Goal: Task Accomplishment & Management: Manage account settings

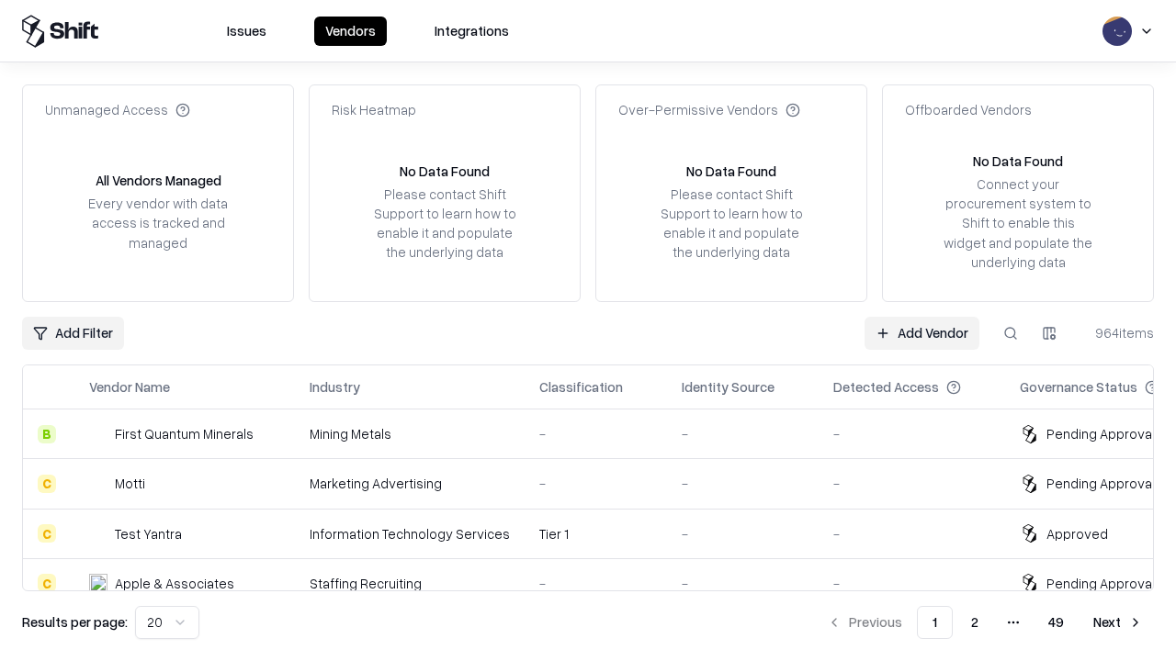
click at [921, 333] on link "Add Vendor" at bounding box center [921, 333] width 115 height 33
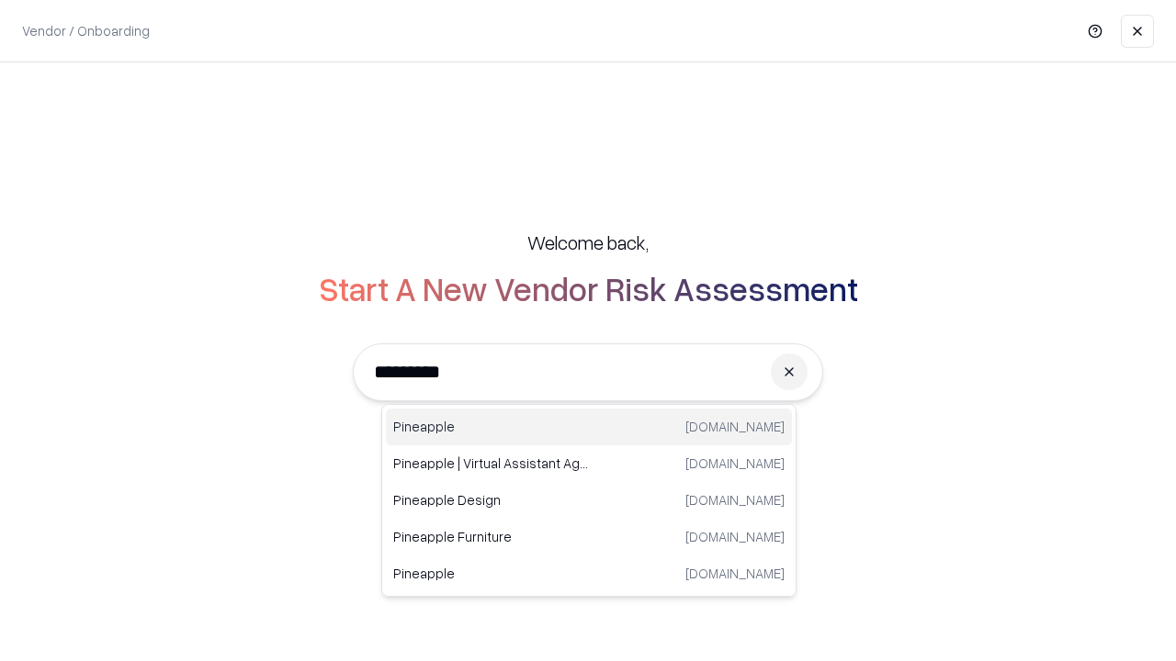
click at [589, 427] on div "Pineapple [DOMAIN_NAME]" at bounding box center [589, 427] width 406 height 37
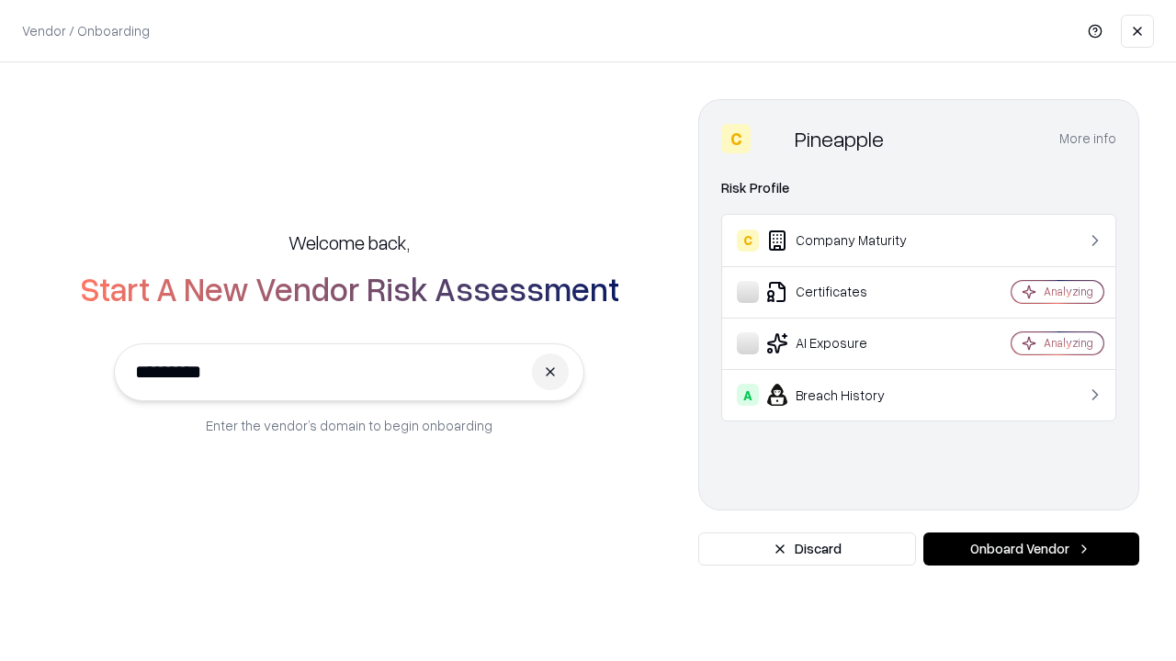
type input "*********"
click at [1031, 549] on button "Onboard Vendor" at bounding box center [1031, 549] width 216 height 33
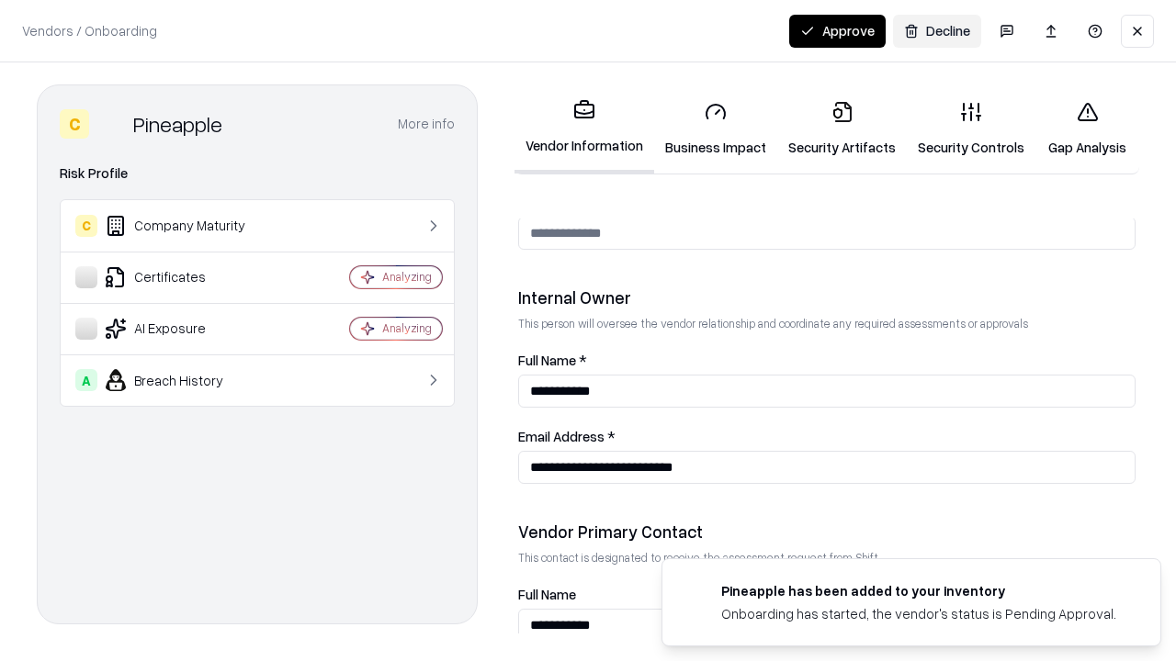
scroll to position [952, 0]
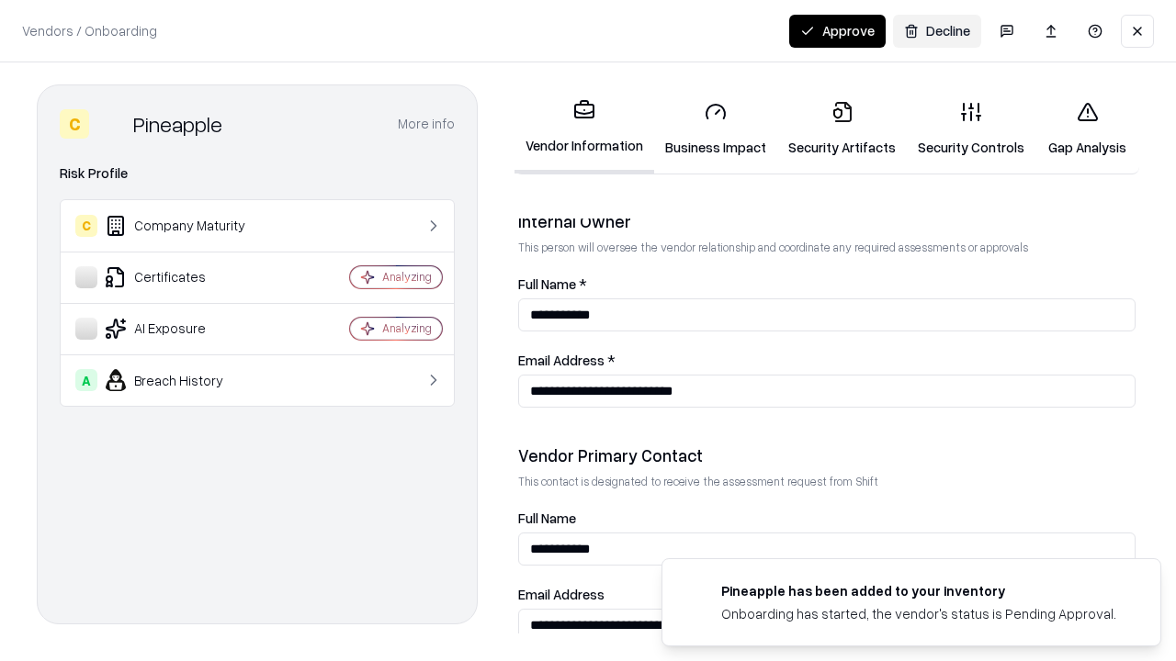
click at [716, 129] on link "Business Impact" at bounding box center [715, 128] width 123 height 85
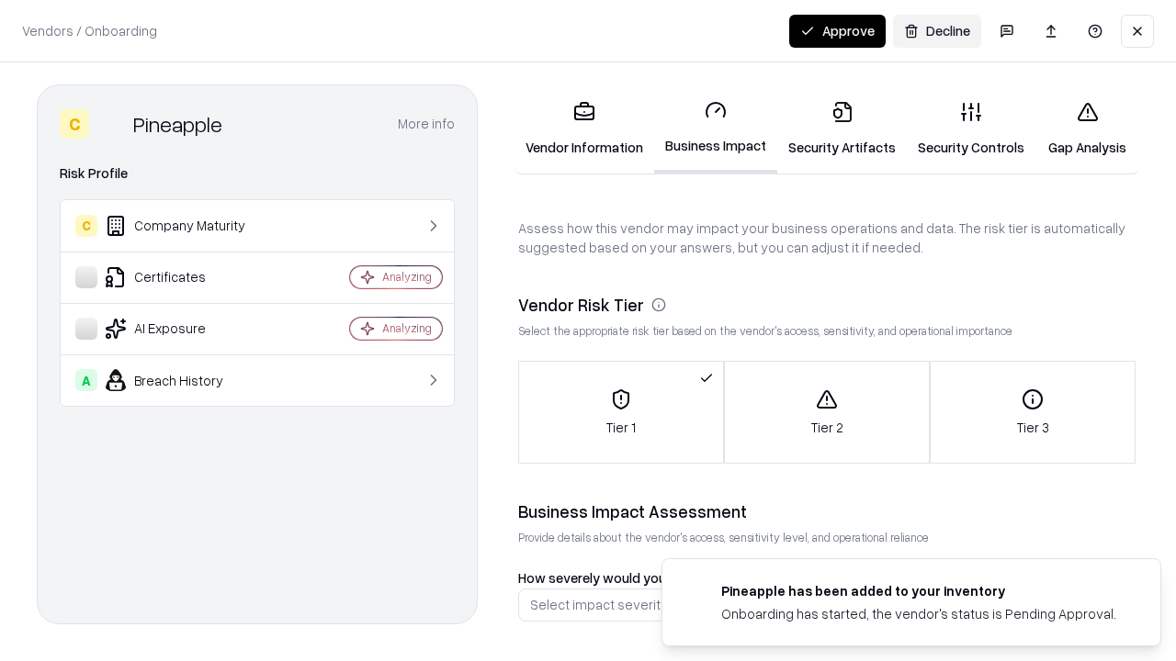
click at [841, 129] on link "Security Artifacts" at bounding box center [842, 128] width 130 height 85
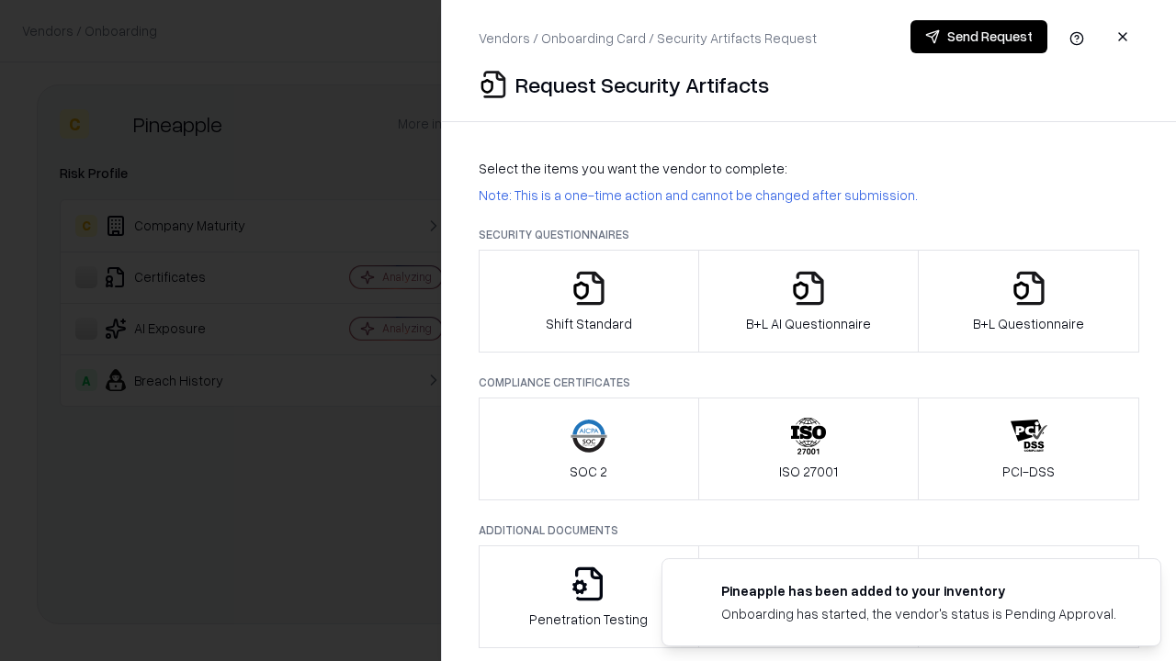
click at [588, 301] on icon "button" at bounding box center [588, 288] width 37 height 37
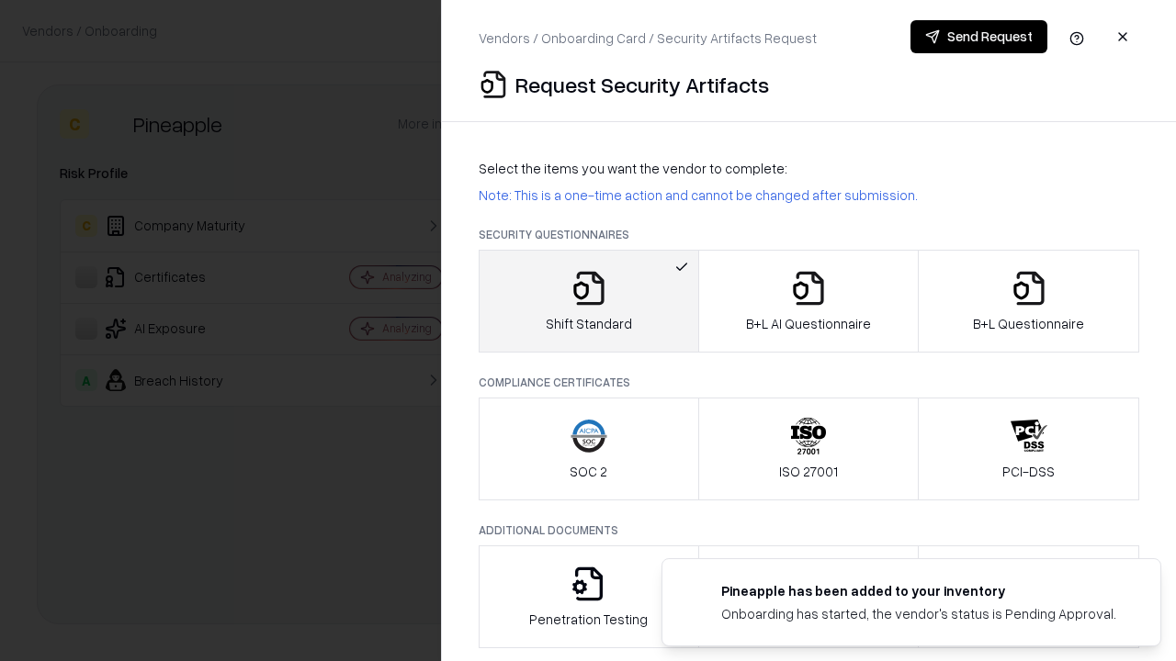
click at [978, 37] on button "Send Request" at bounding box center [978, 36] width 137 height 33
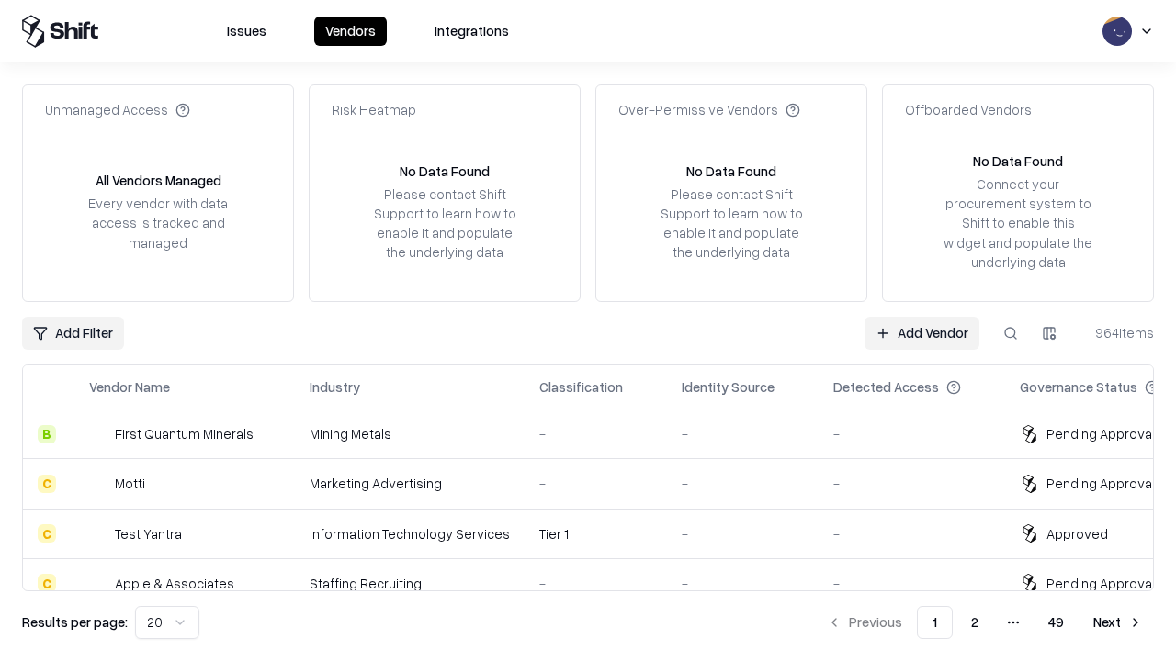
click at [1010, 333] on button at bounding box center [1010, 333] width 33 height 33
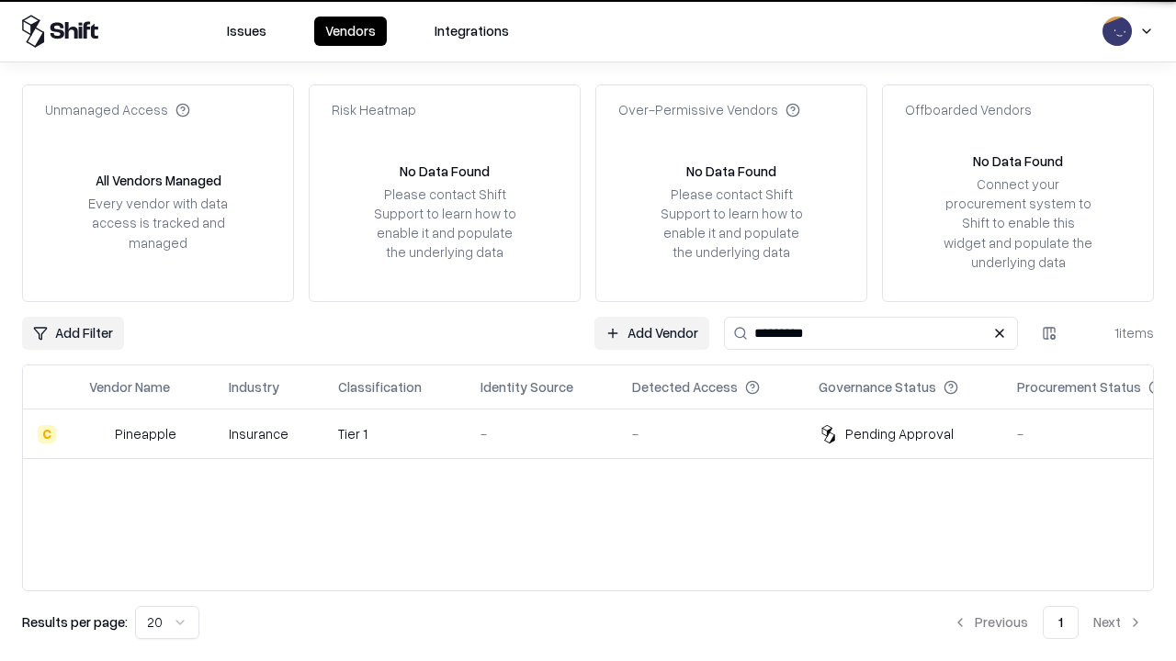
type input "*********"
click at [599, 434] on div "-" at bounding box center [541, 433] width 122 height 19
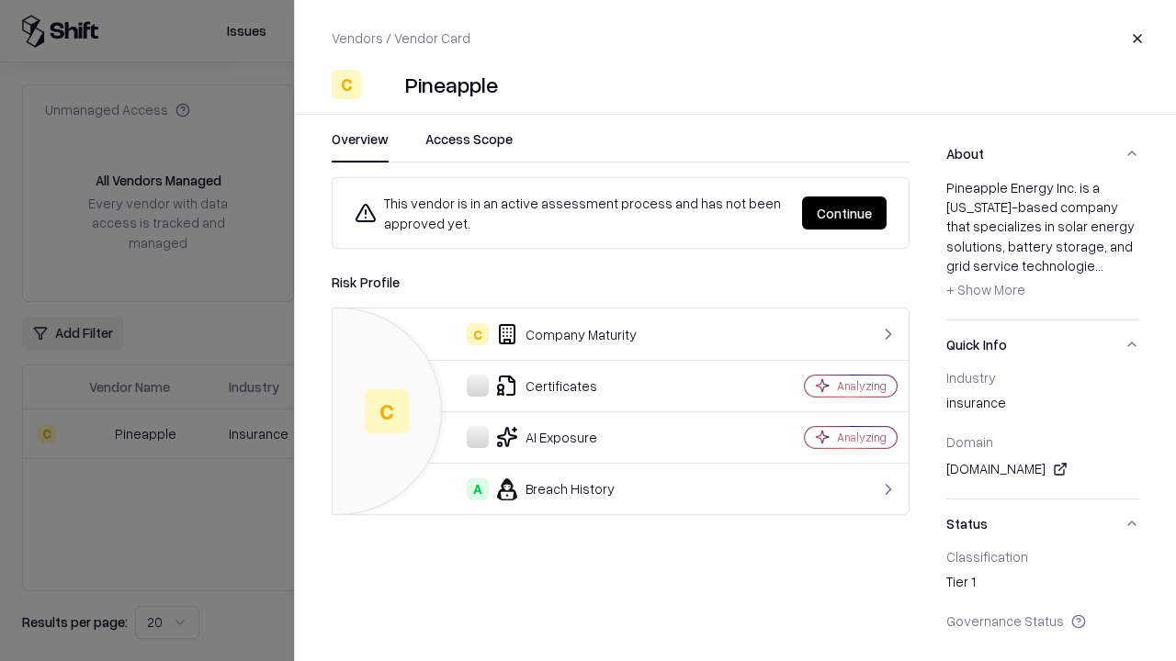
click at [844, 213] on button "Continue" at bounding box center [844, 213] width 85 height 33
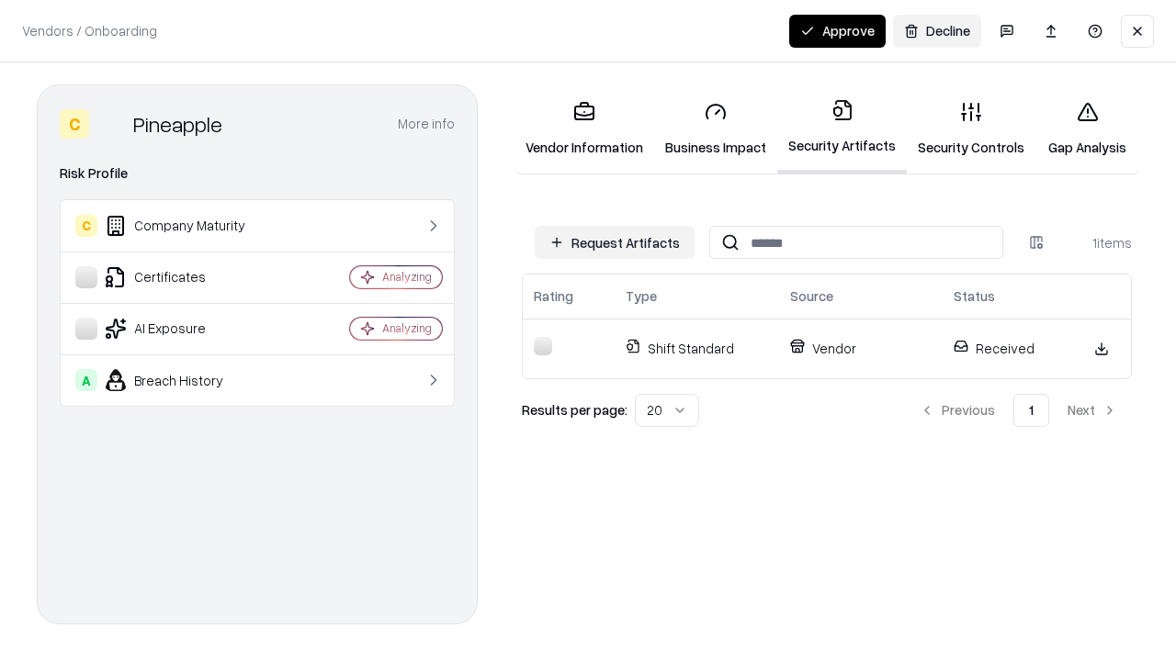
click at [971, 129] on link "Security Controls" at bounding box center [971, 128] width 129 height 85
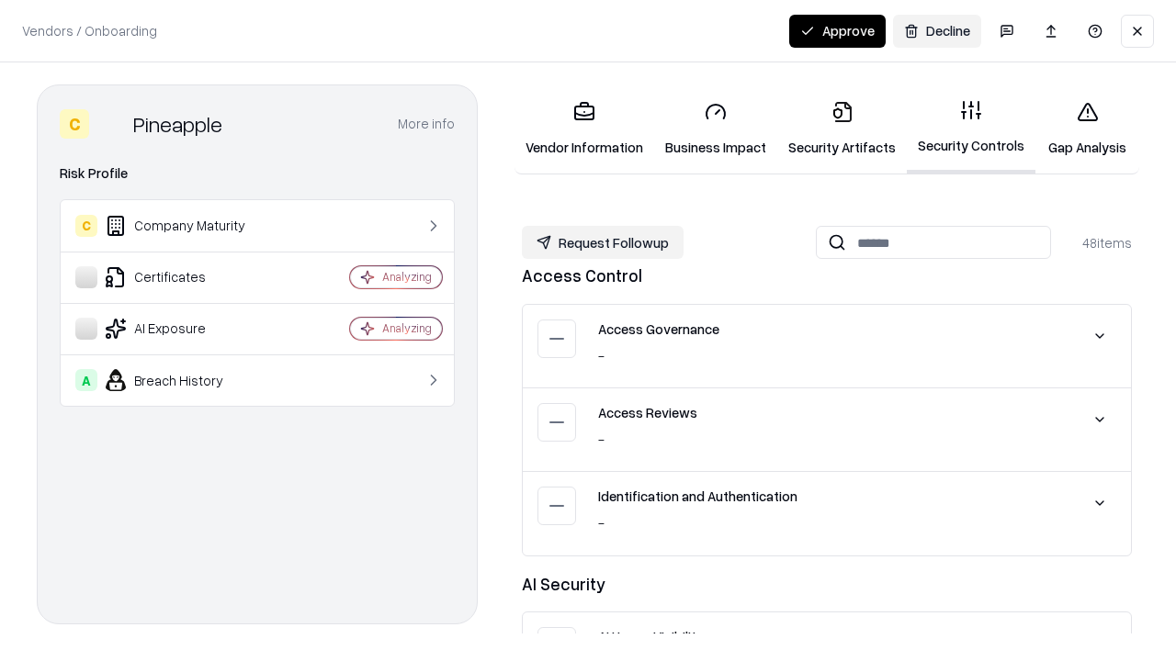
click at [603, 243] on button "Request Followup" at bounding box center [603, 242] width 162 height 33
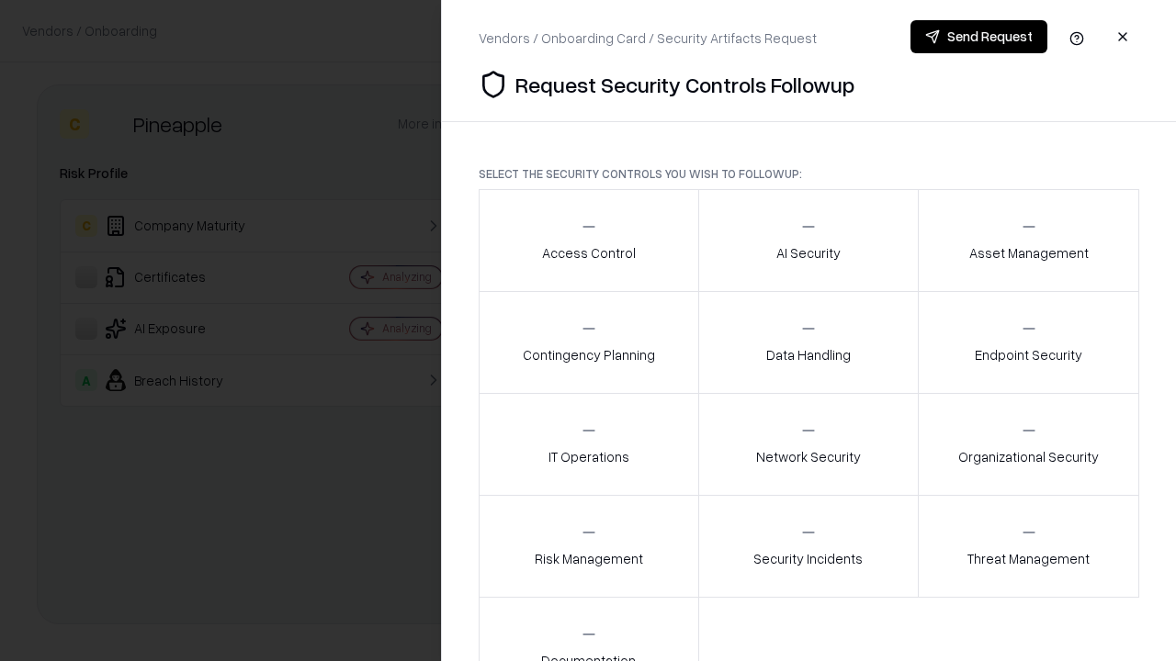
click at [588, 241] on div "Access Control" at bounding box center [589, 240] width 94 height 45
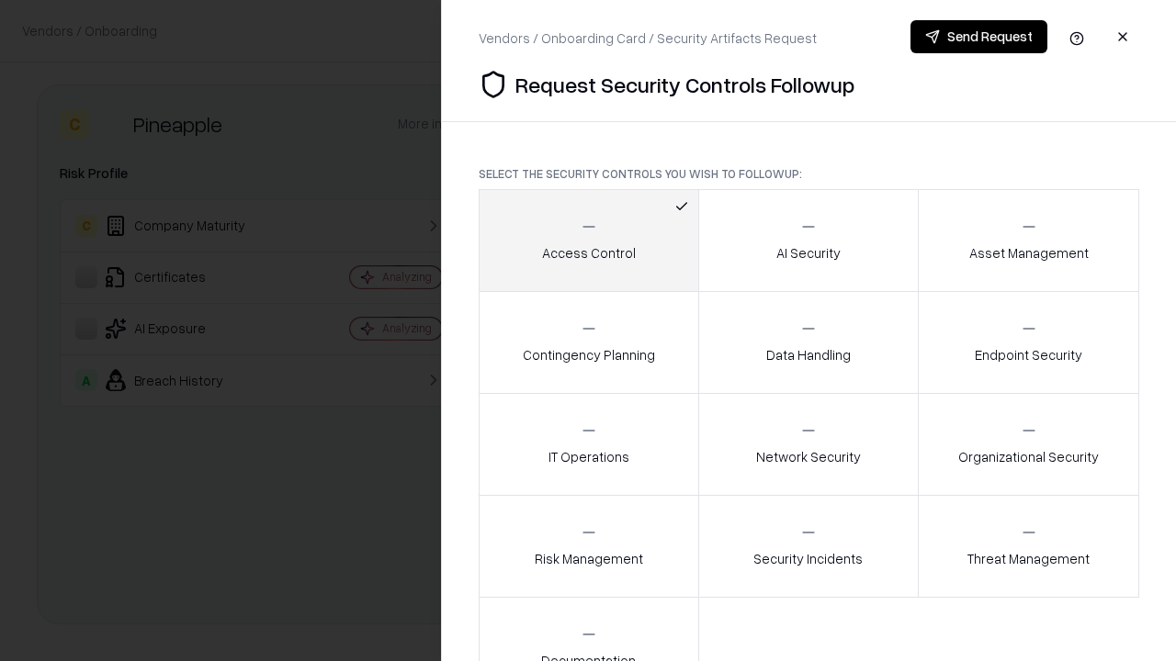
click at [978, 37] on button "Send Request" at bounding box center [978, 36] width 137 height 33
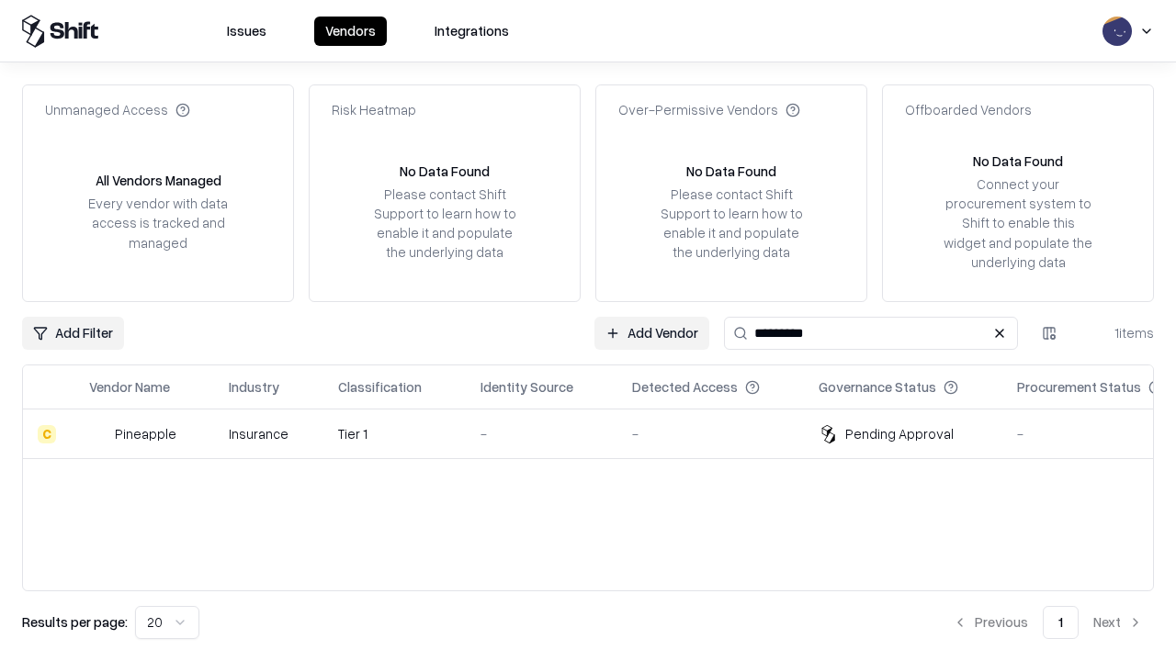
type input "*********"
click at [599, 434] on div "-" at bounding box center [541, 433] width 122 height 19
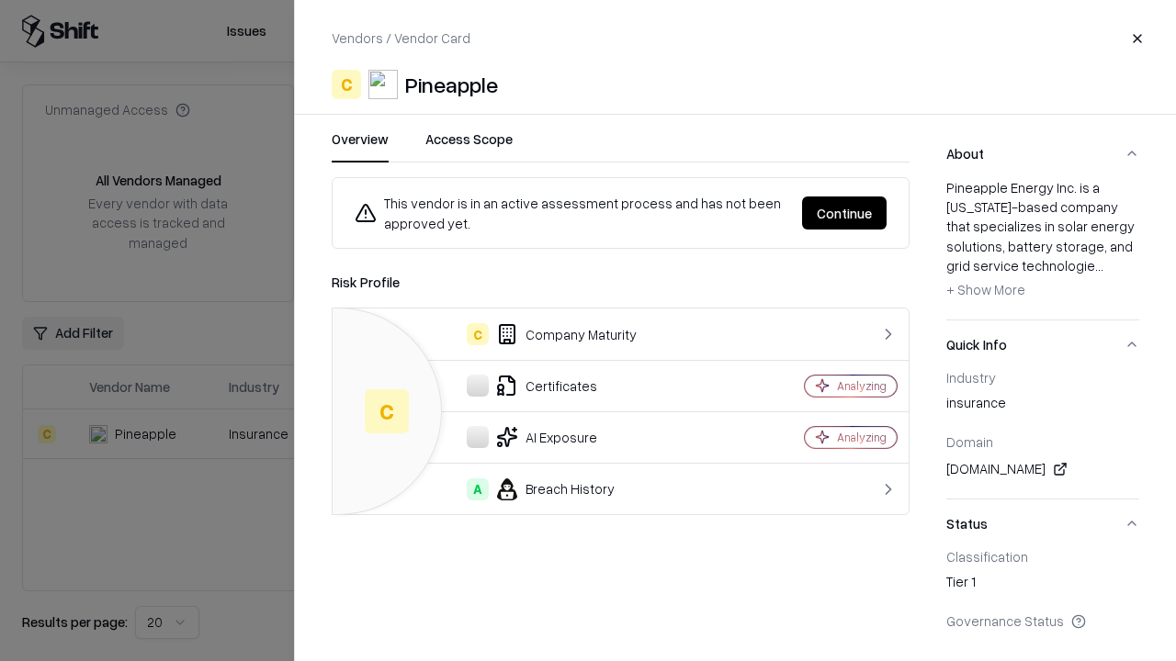
click at [844, 213] on button "Continue" at bounding box center [844, 213] width 85 height 33
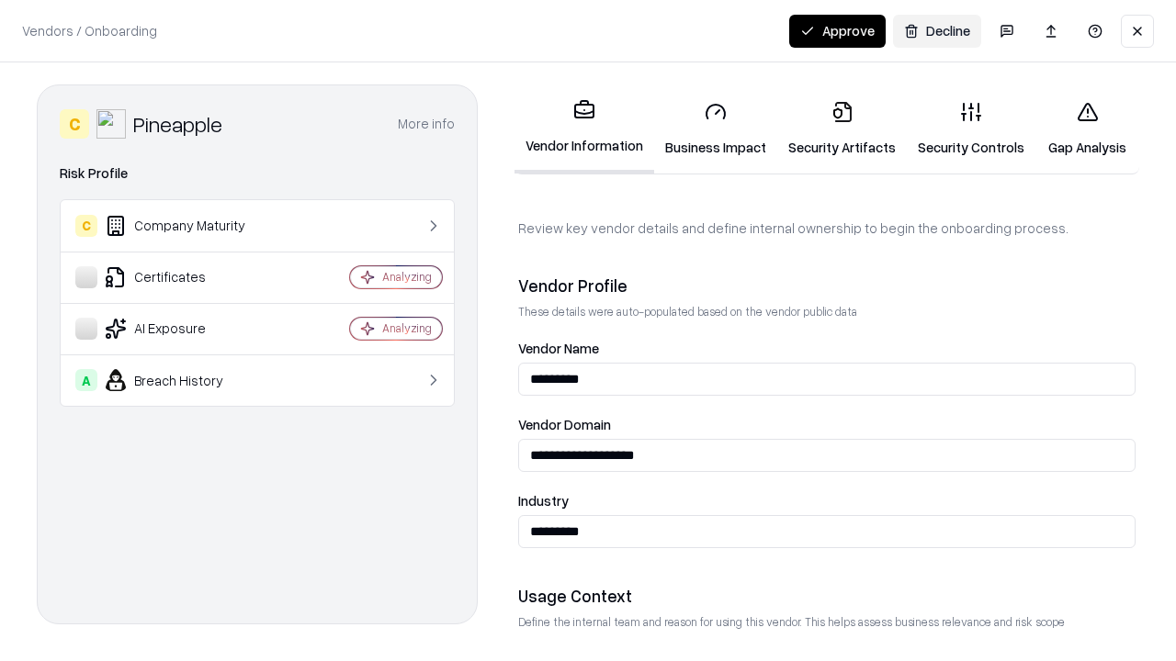
click at [837, 30] on button "Approve" at bounding box center [837, 31] width 96 height 33
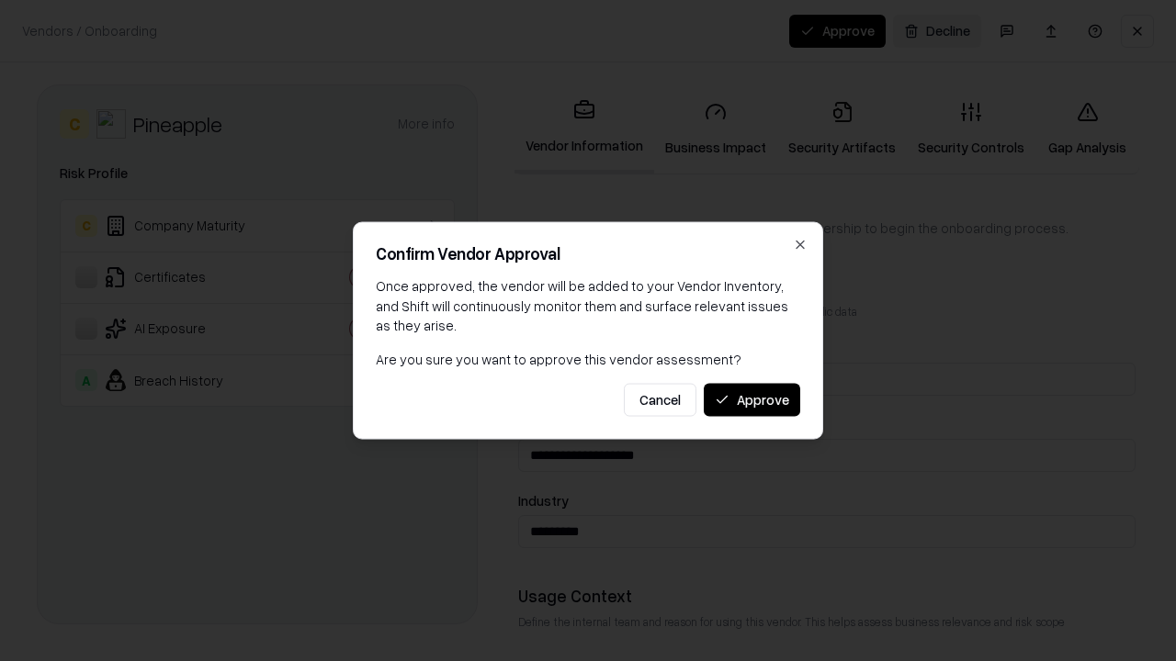
click at [751, 400] on button "Approve" at bounding box center [752, 399] width 96 height 33
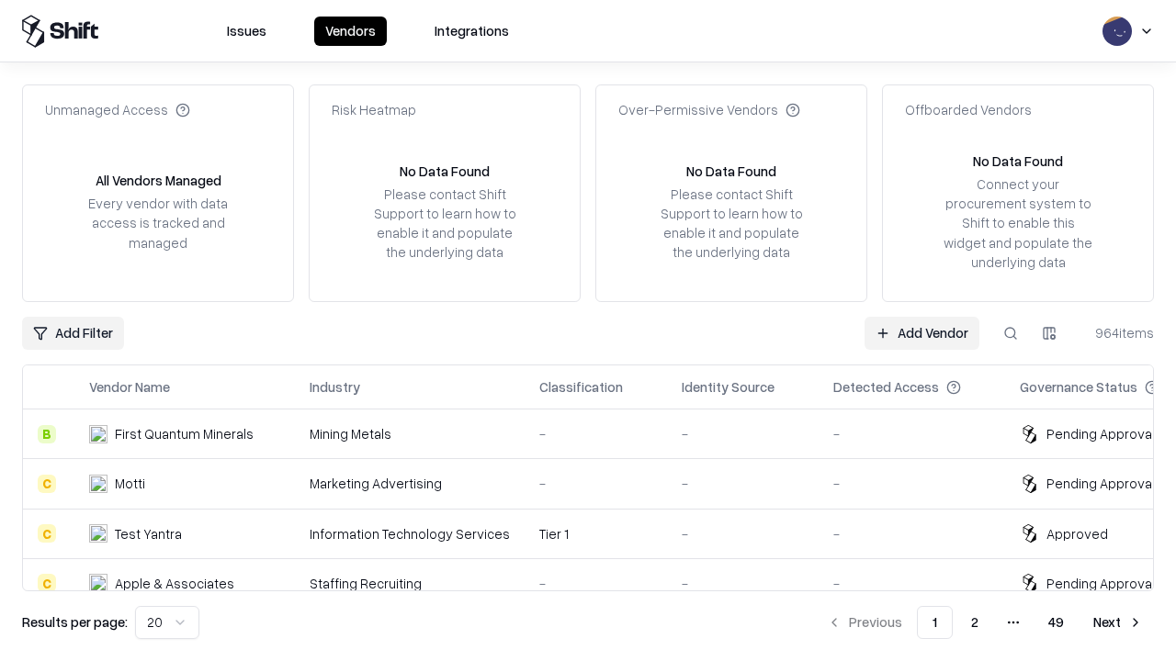
type input "*********"
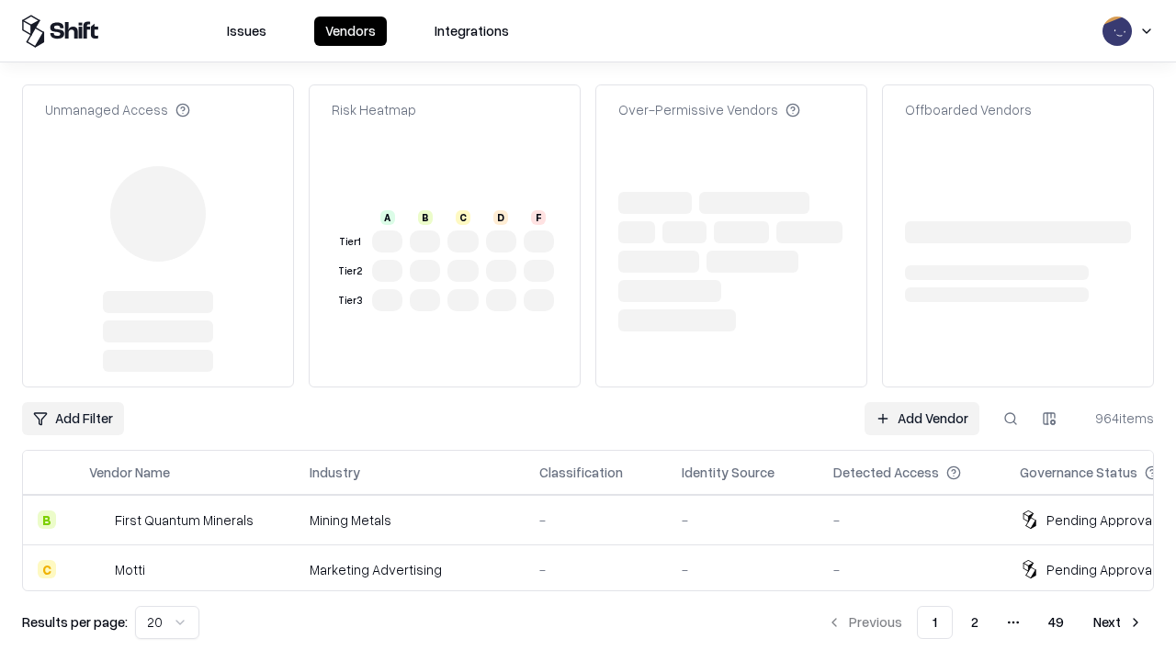
click at [921, 402] on link "Add Vendor" at bounding box center [921, 418] width 115 height 33
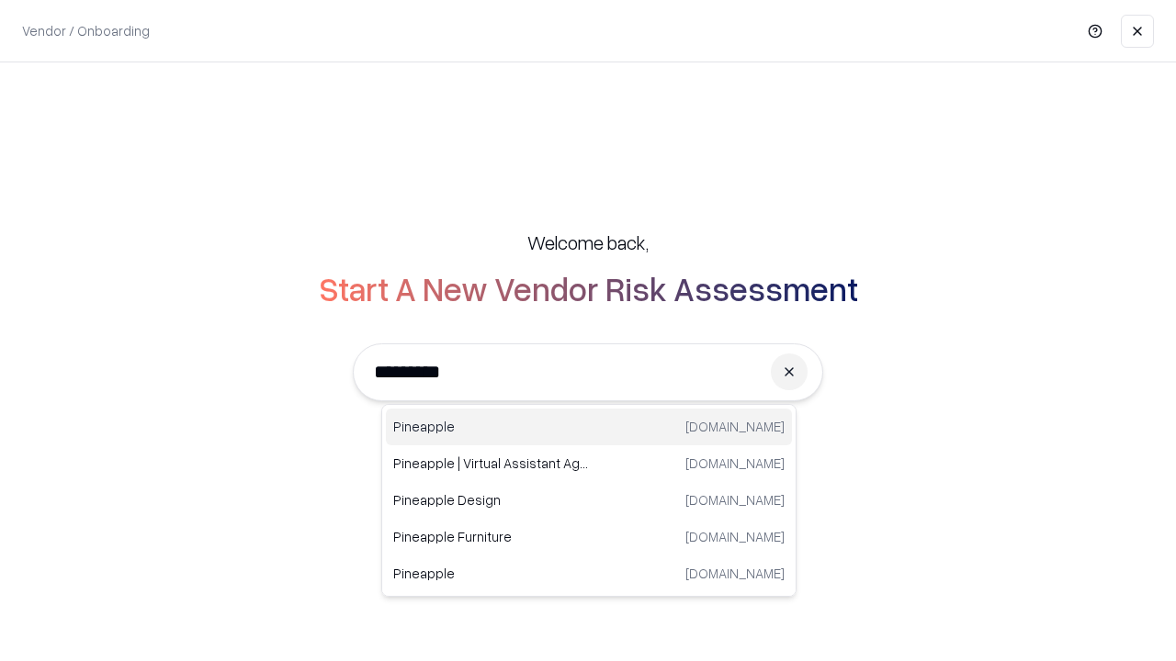
click at [589, 427] on div "Pineapple [DOMAIN_NAME]" at bounding box center [589, 427] width 406 height 37
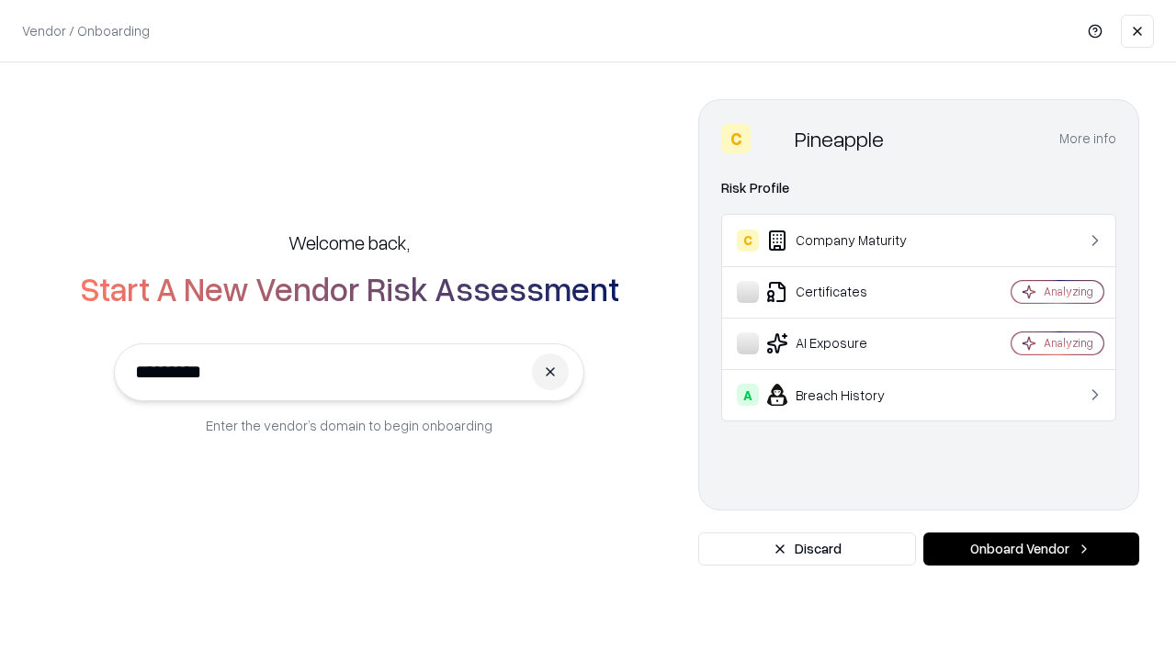
type input "*********"
click at [1031, 549] on button "Onboard Vendor" at bounding box center [1031, 549] width 216 height 33
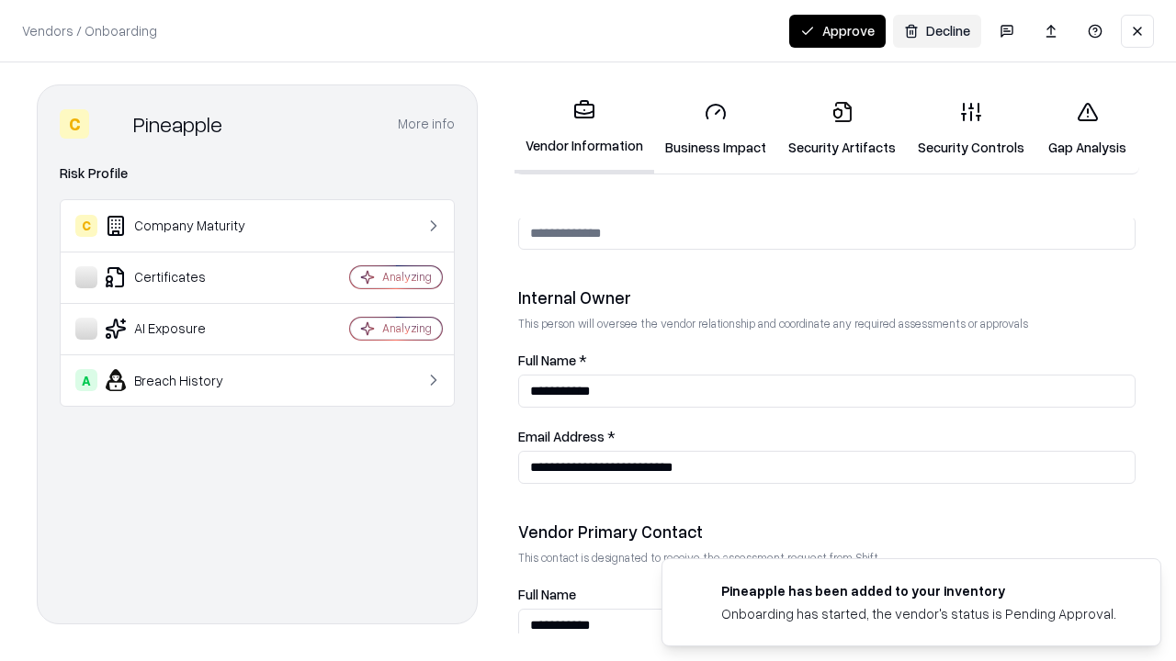
scroll to position [952, 0]
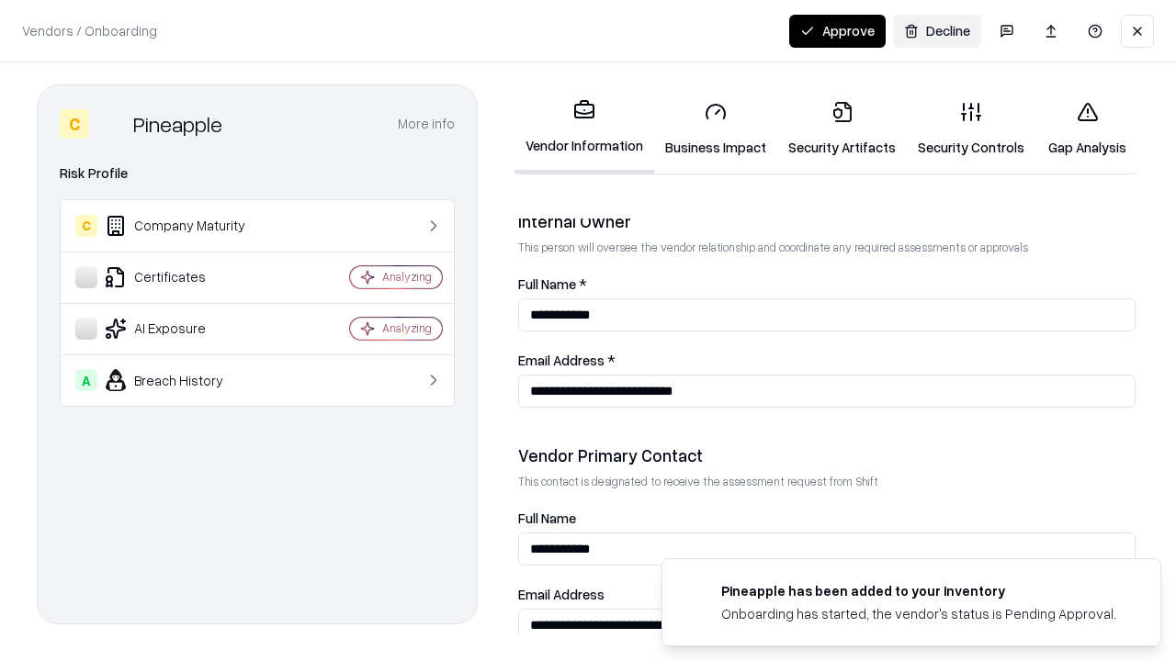
click at [837, 30] on button "Approve" at bounding box center [837, 31] width 96 height 33
